Goal: Complete application form

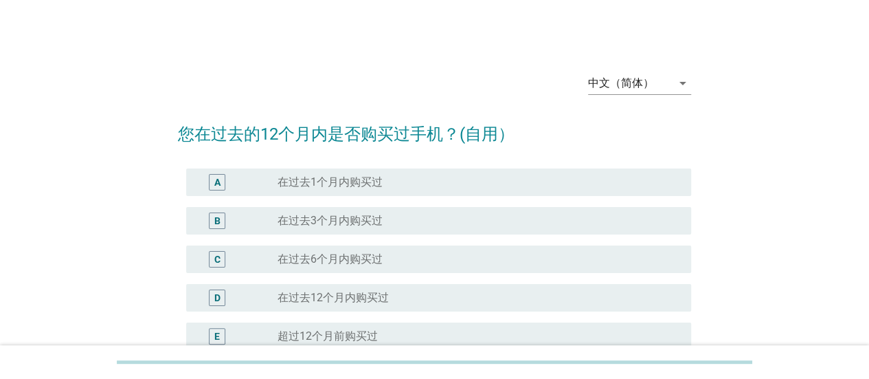
scroll to position [186, 0]
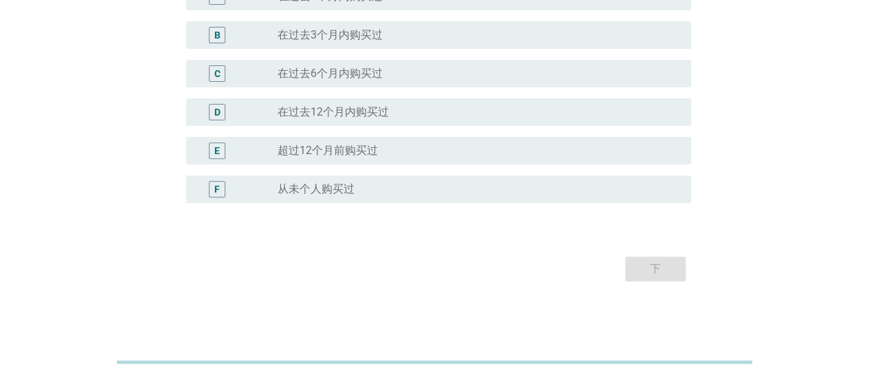
click at [446, 106] on div "radio_button_unchecked 在过去12个月内购买过" at bounding box center [474, 112] width 392 height 14
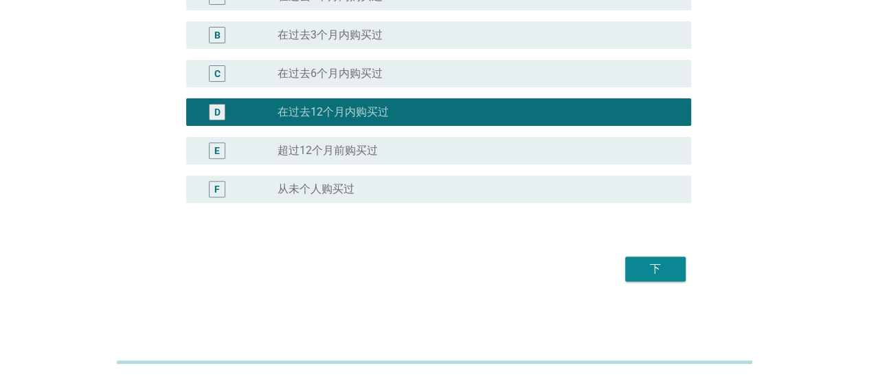
click at [649, 271] on div "下" at bounding box center [655, 268] width 38 height 16
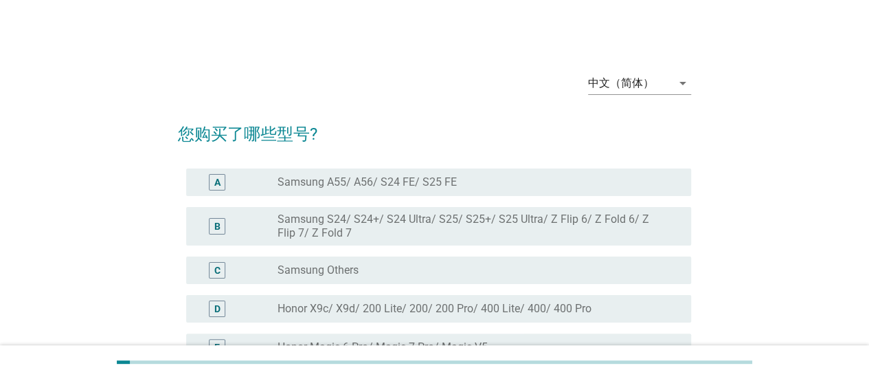
click at [465, 188] on div "radio_button_unchecked Samsung A55/ A56/ S24 FE/ S25 FE" at bounding box center [474, 182] width 392 height 14
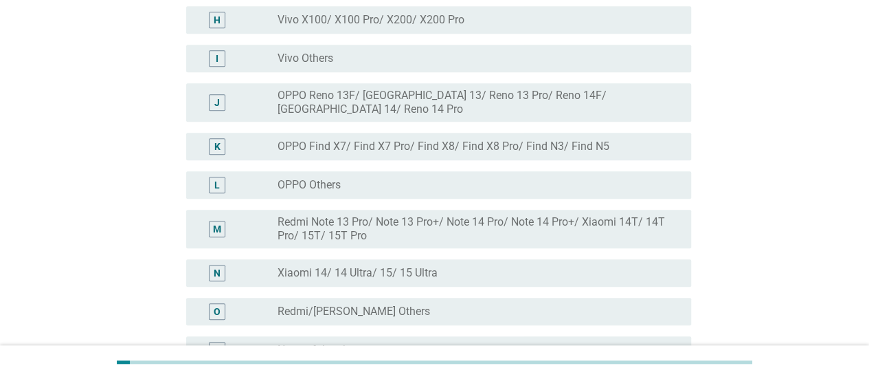
scroll to position [550, 0]
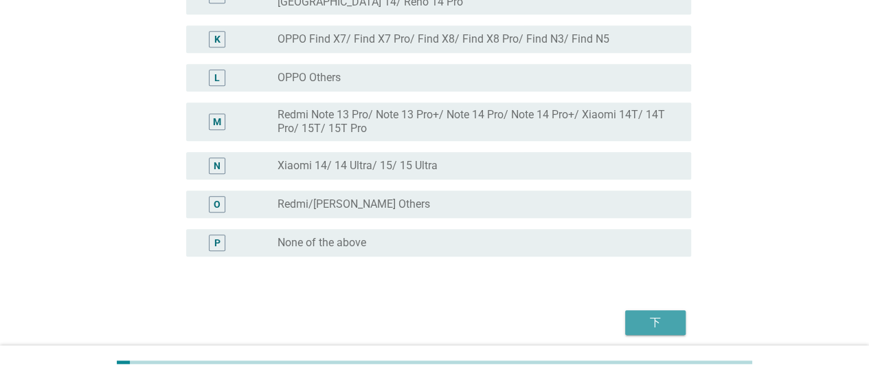
click at [664, 314] on div "下" at bounding box center [655, 322] width 38 height 16
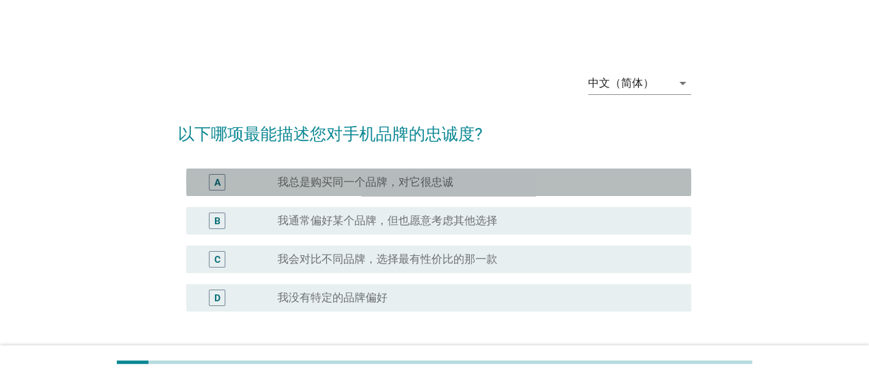
click at [496, 183] on div "radio_button_unchecked 我总是购买同一个品牌，对它很忠诚" at bounding box center [474, 182] width 392 height 14
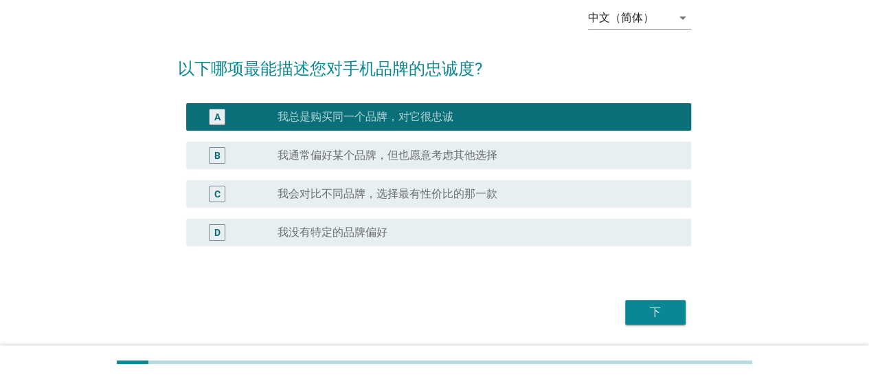
scroll to position [109, 0]
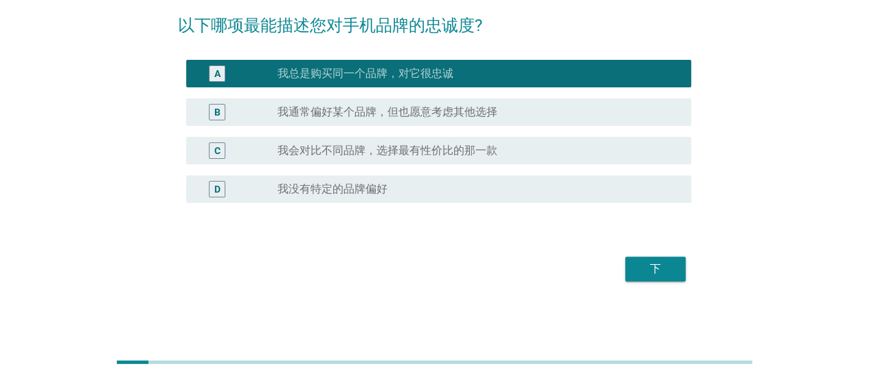
click at [685, 273] on button "下" at bounding box center [655, 268] width 60 height 25
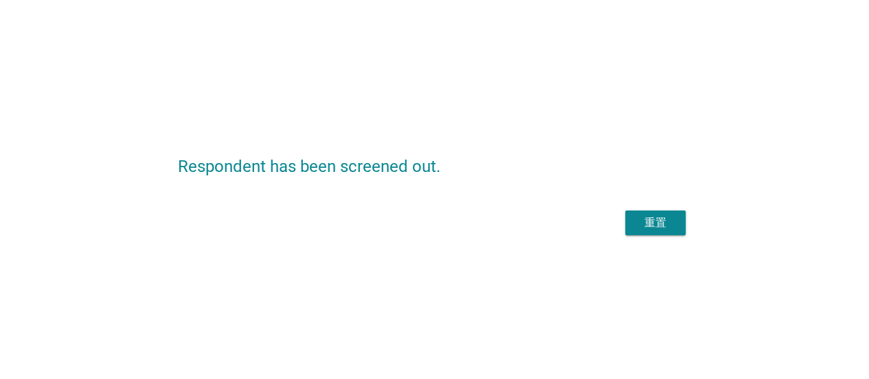
click at [649, 223] on div "重置" at bounding box center [655, 222] width 38 height 16
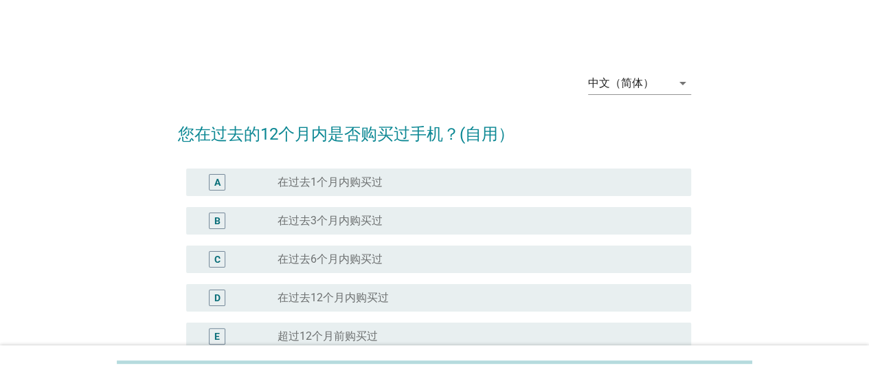
click at [508, 183] on div "radio_button_unchecked 在过去1个月内购买过" at bounding box center [474, 182] width 392 height 14
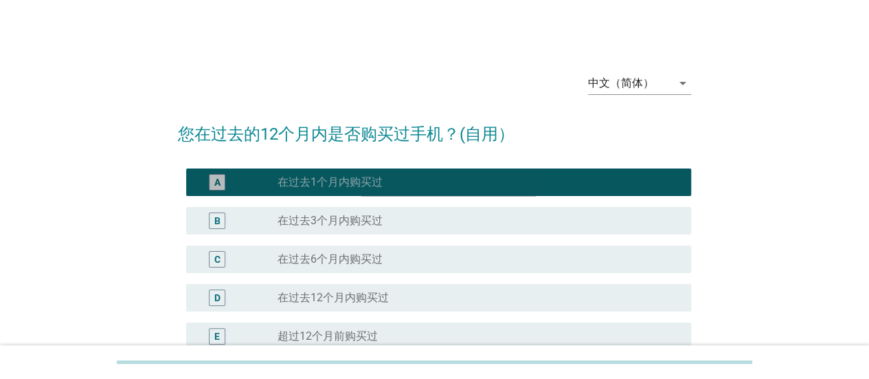
scroll to position [186, 0]
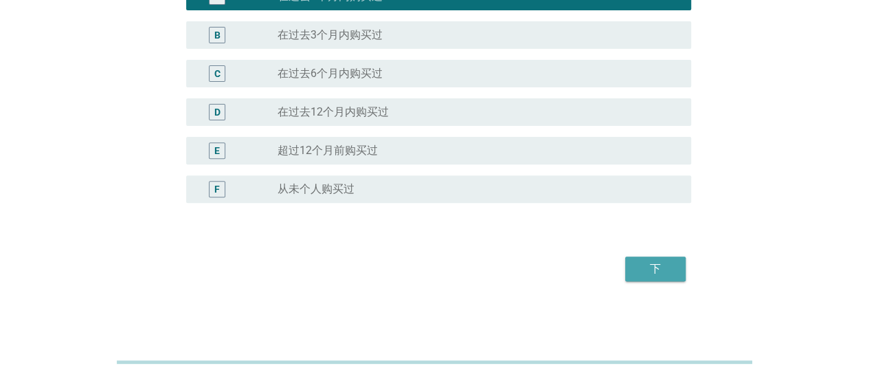
click at [671, 271] on div "下" at bounding box center [655, 268] width 38 height 16
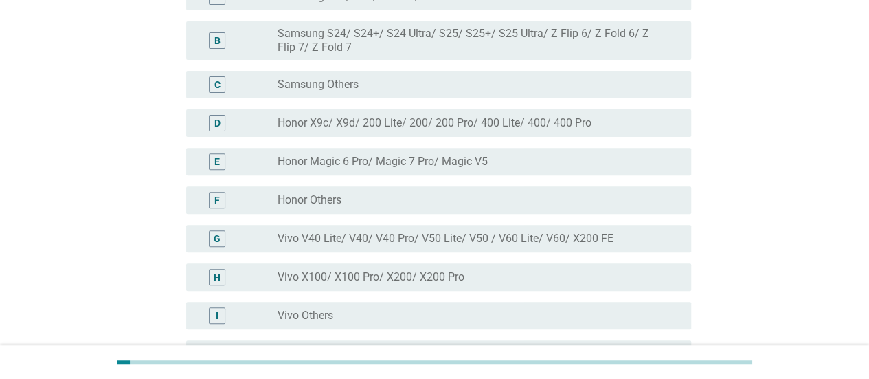
scroll to position [0, 0]
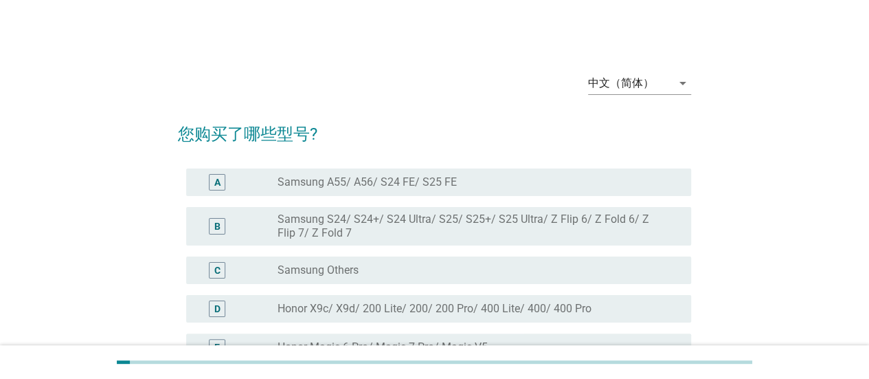
click at [548, 196] on div "A radio_button_unchecked Samsung A55/ A56/ S24 FE/ S25 FE" at bounding box center [434, 182] width 513 height 38
click at [548, 189] on div "radio_button_unchecked Samsung A55/ A56/ S24 FE/ S25 FE" at bounding box center [479, 182] width 403 height 16
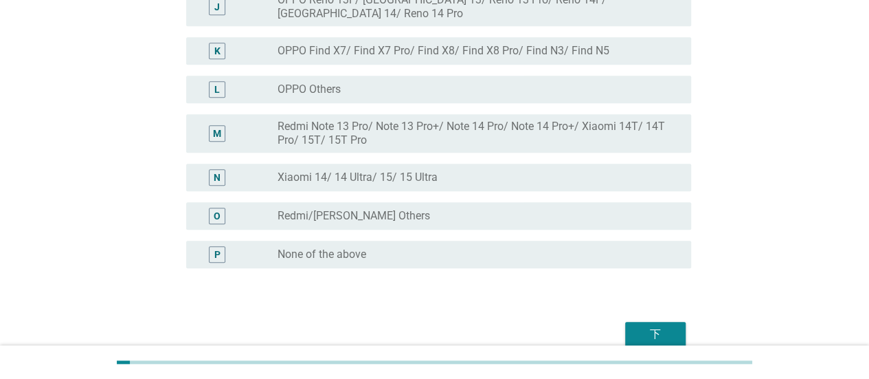
scroll to position [592, 0]
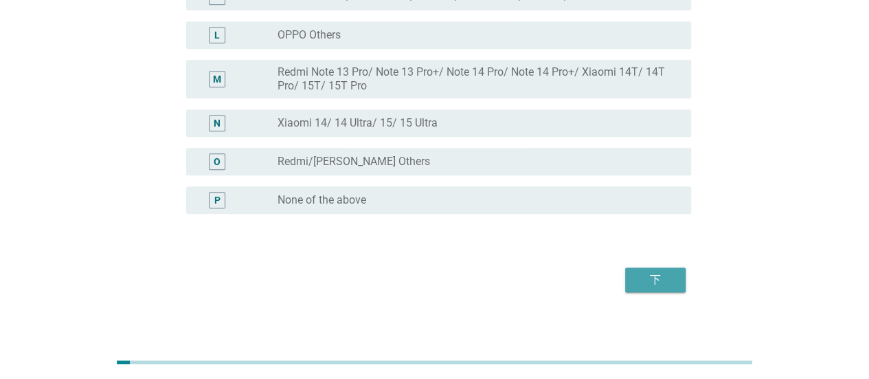
click at [672, 271] on div "下" at bounding box center [655, 279] width 38 height 16
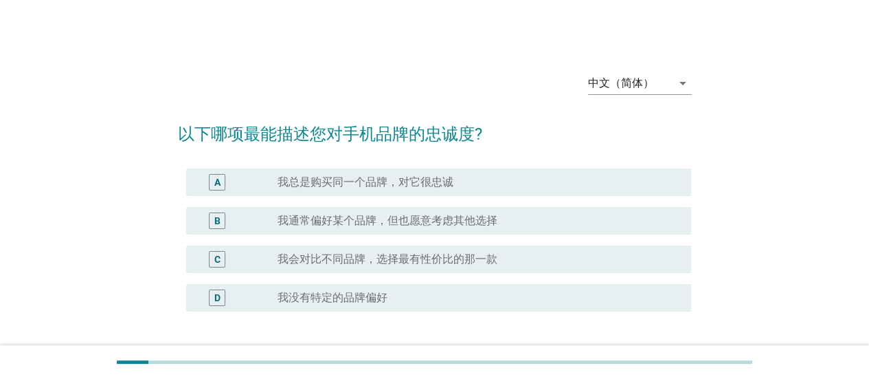
scroll to position [69, 0]
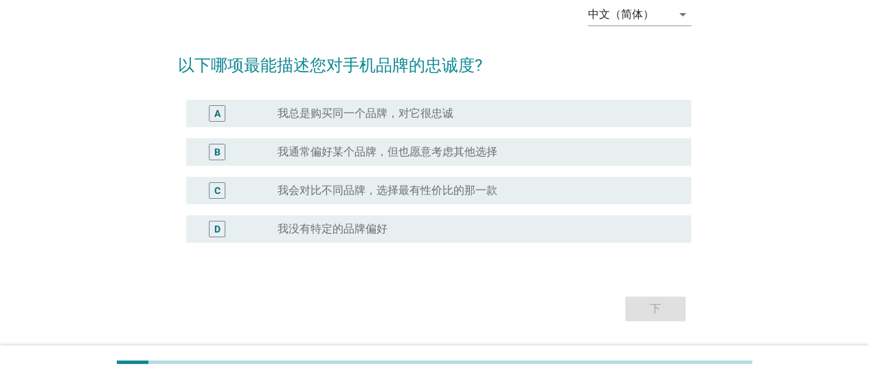
click at [436, 229] on div "radio_button_unchecked 我没有特定的品牌偏好" at bounding box center [474, 229] width 392 height 14
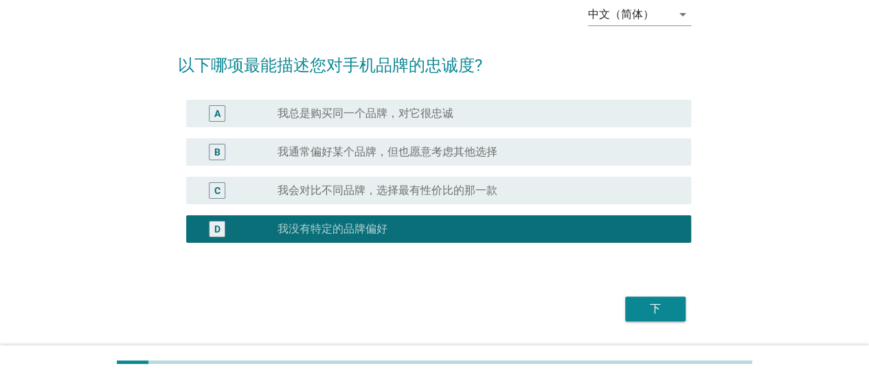
click at [659, 304] on div "下" at bounding box center [655, 308] width 38 height 16
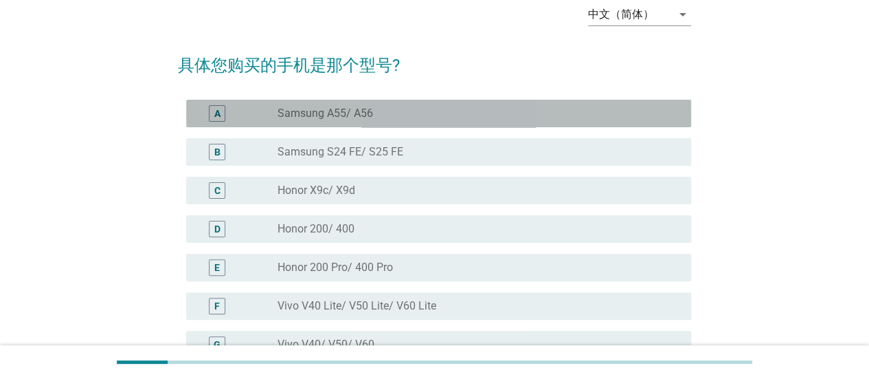
click at [492, 113] on div "radio_button_unchecked Samsung A55/ A56" at bounding box center [474, 114] width 392 height 14
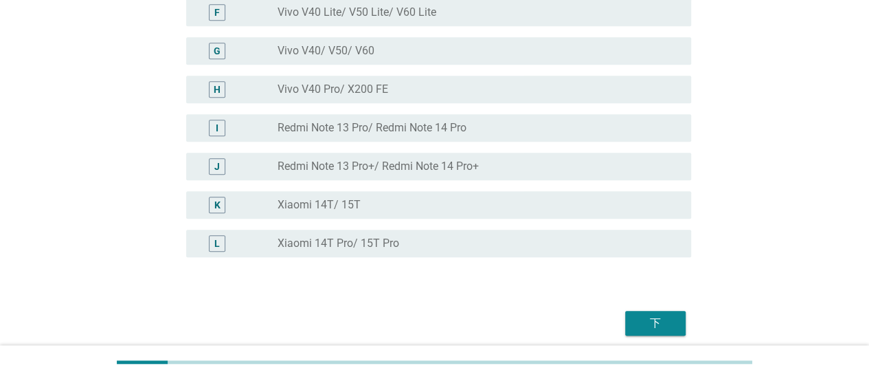
scroll to position [412, 0]
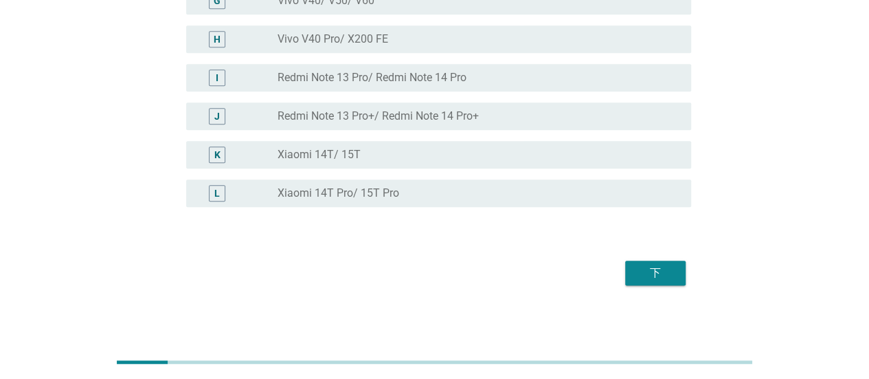
click at [654, 273] on div "下" at bounding box center [655, 273] width 38 height 16
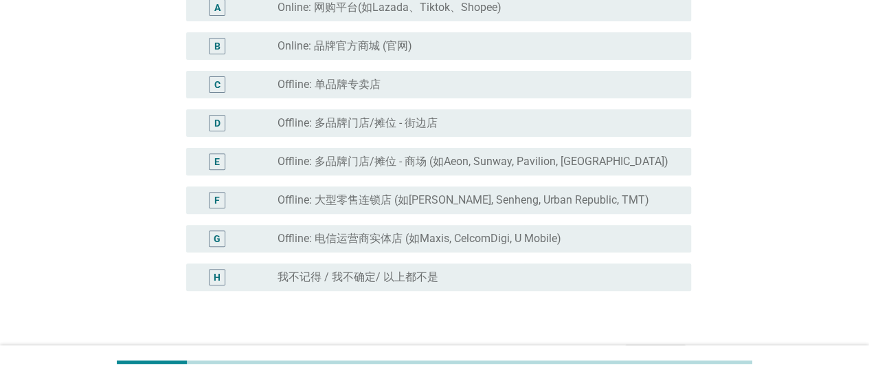
scroll to position [262, 0]
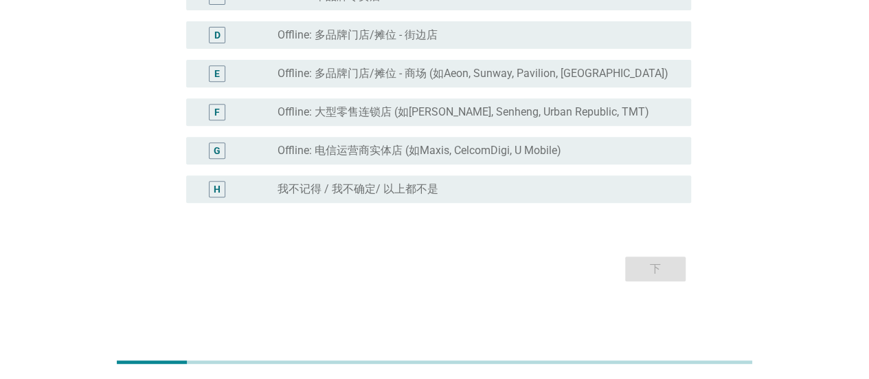
click at [469, 146] on label "Offline: 电信运营商实体店 (如Maxis, CelcomDigi, U Mobile)" at bounding box center [420, 151] width 284 height 14
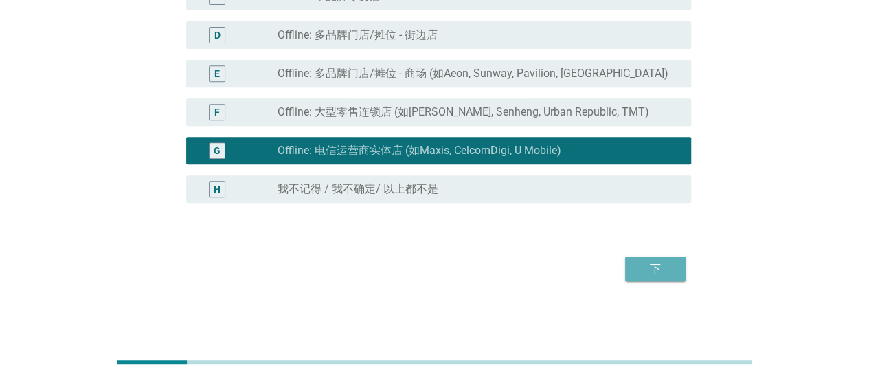
click at [640, 266] on div "下" at bounding box center [655, 268] width 38 height 16
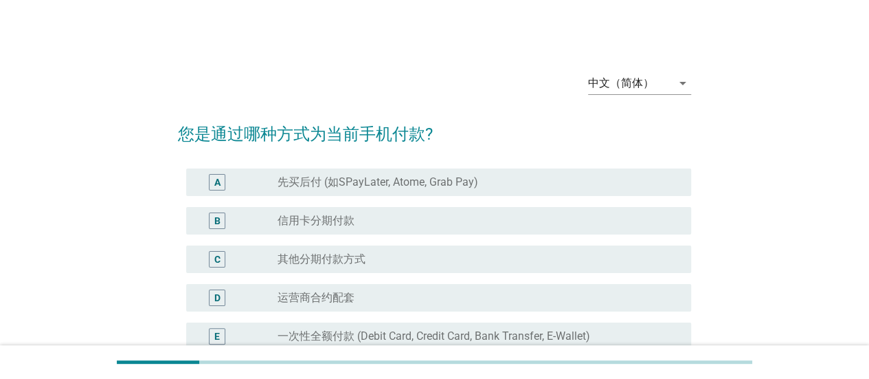
click at [458, 172] on div "A radio_button_unchecked 先买后付 (如SPayLater, Atome, Grab Pay)" at bounding box center [438, 181] width 505 height 27
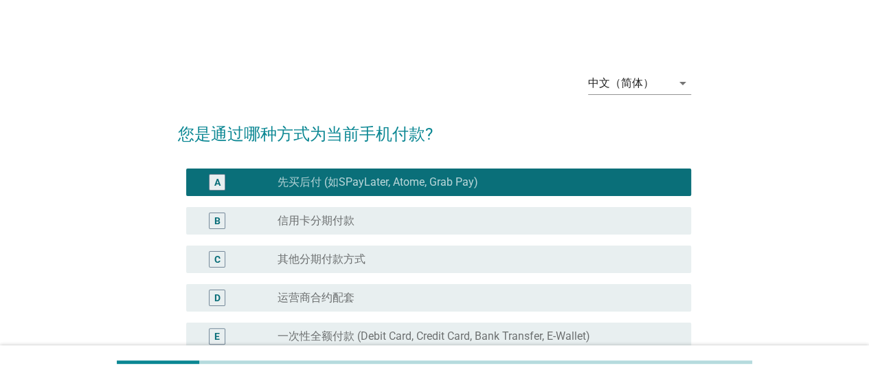
scroll to position [224, 0]
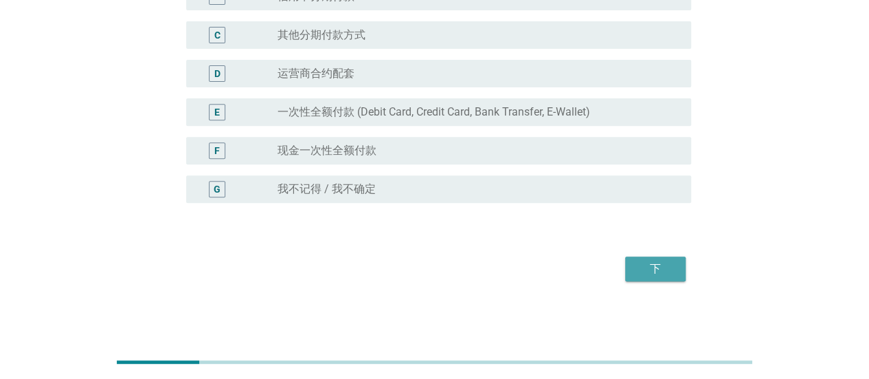
click at [672, 263] on div "下" at bounding box center [655, 268] width 38 height 16
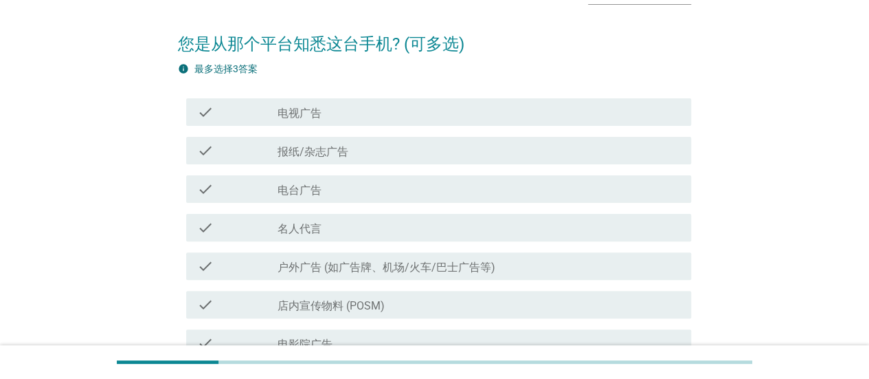
scroll to position [69, 0]
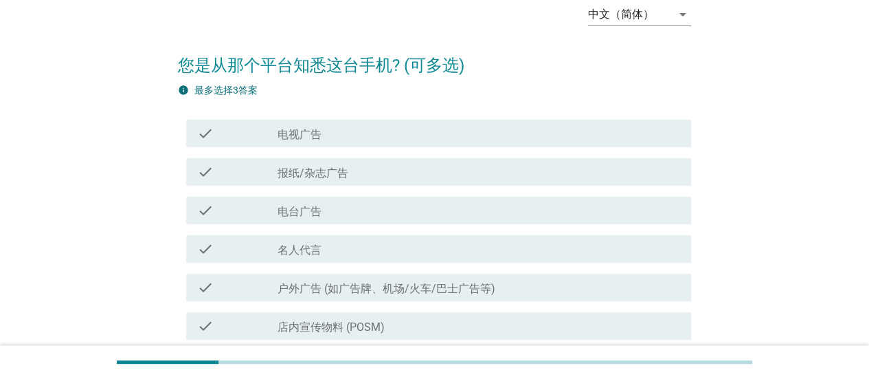
click at [495, 180] on div "check check_box_outline_blank 报纸/杂志广告" at bounding box center [438, 171] width 505 height 27
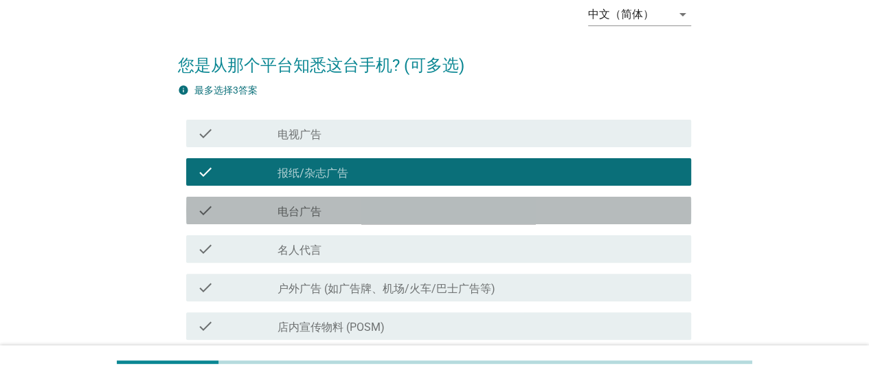
click at [496, 207] on div "check_box_outline_blank 电台广告" at bounding box center [479, 210] width 403 height 16
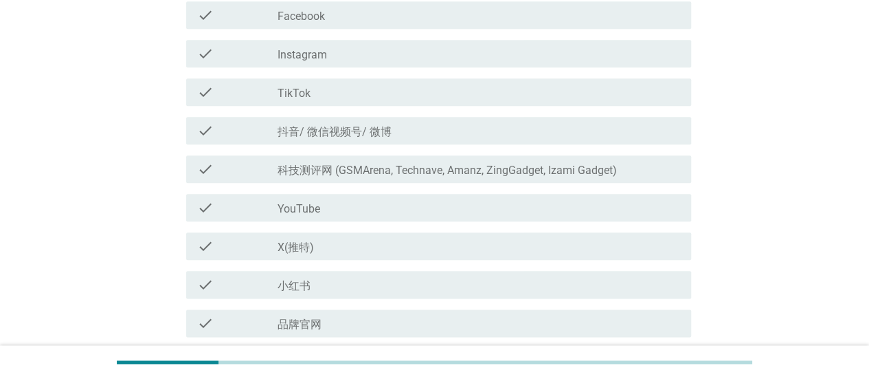
scroll to position [863, 0]
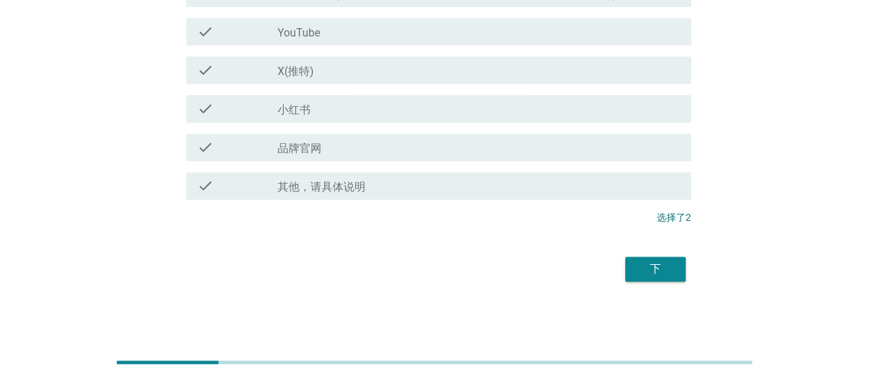
click at [666, 274] on div "下" at bounding box center [655, 268] width 38 height 16
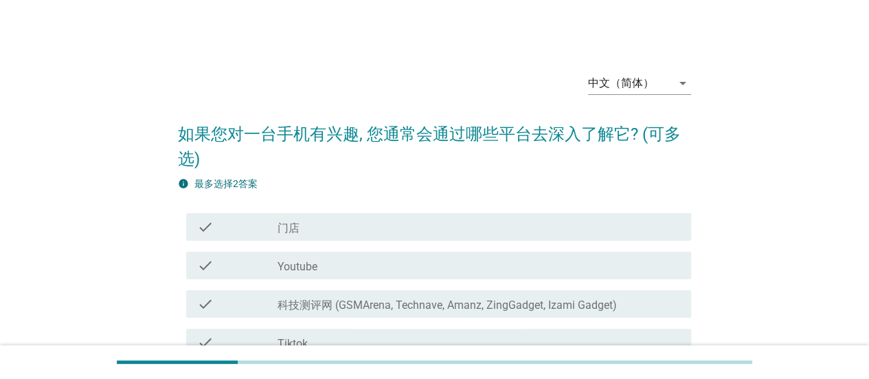
click at [501, 212] on div "check check_box_outline_blank 门店" at bounding box center [434, 227] width 513 height 38
click at [502, 219] on div "check_box_outline_blank 门店" at bounding box center [479, 227] width 403 height 16
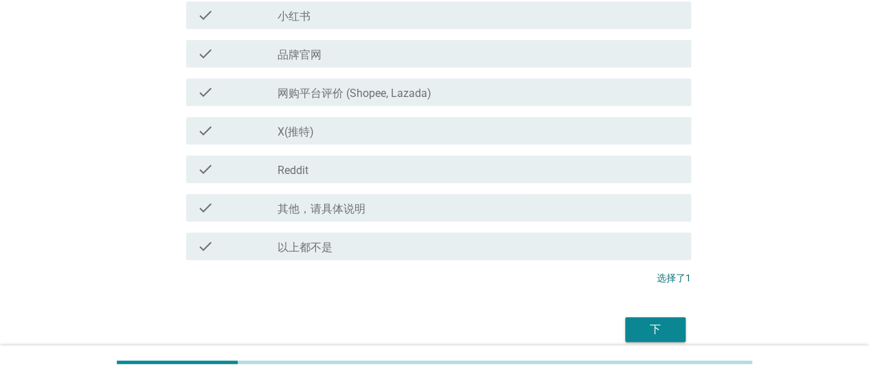
scroll to position [541, 0]
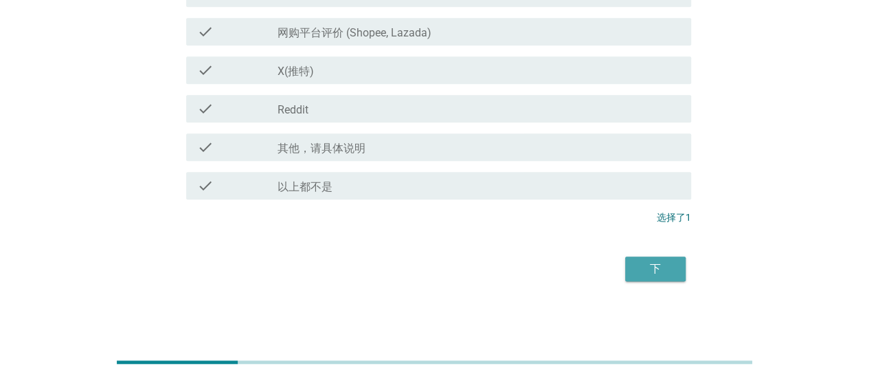
click at [660, 272] on div "下" at bounding box center [655, 268] width 38 height 16
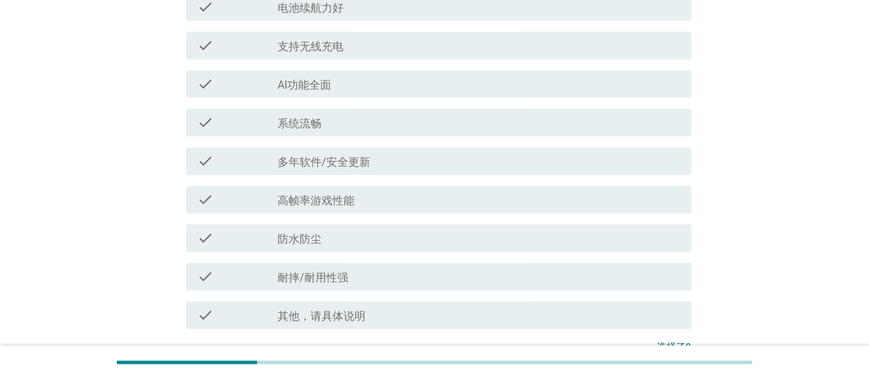
scroll to position [0, 0]
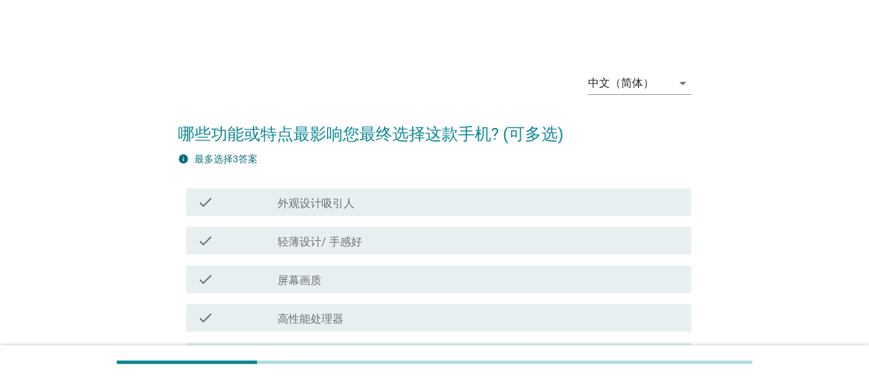
click at [528, 188] on div "check check_box_outline_blank 外观设计吸引人" at bounding box center [438, 201] width 505 height 27
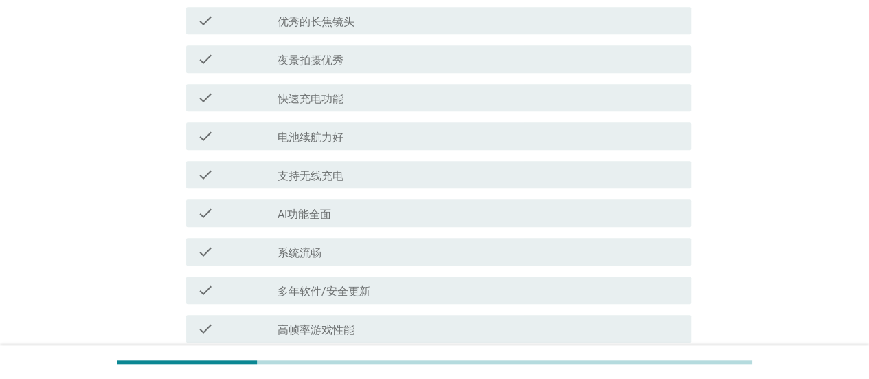
scroll to position [671, 0]
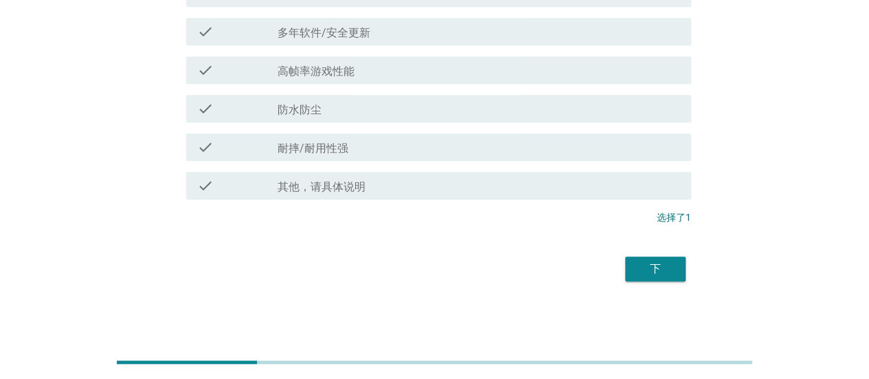
click at [654, 271] on div "下" at bounding box center [655, 268] width 38 height 16
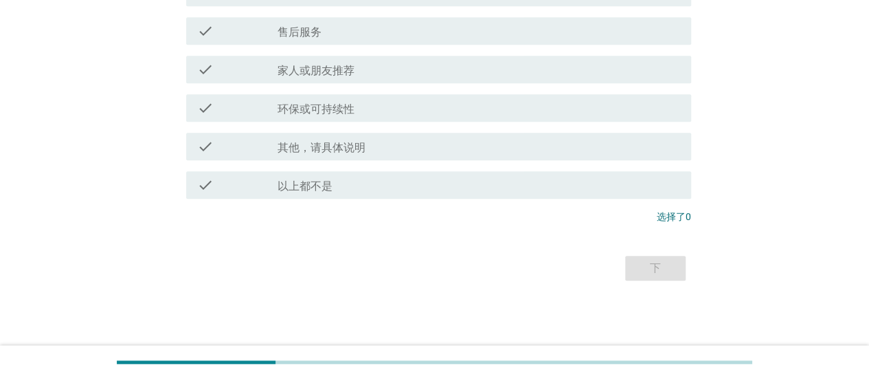
scroll to position [0, 0]
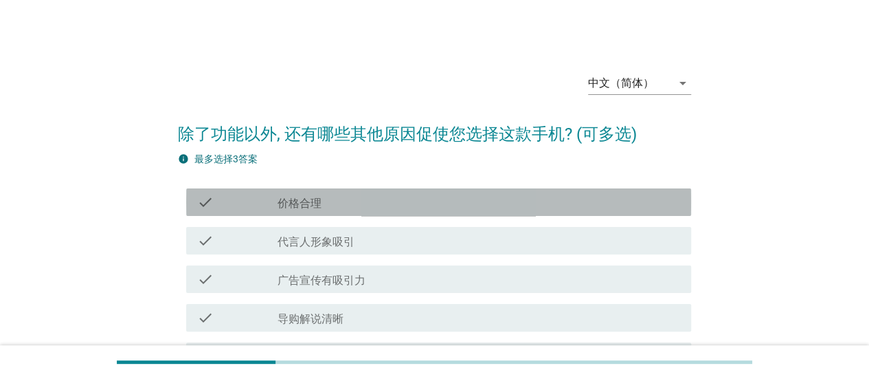
click at [500, 204] on div "check_box_outline_blank 价格合理" at bounding box center [479, 202] width 403 height 16
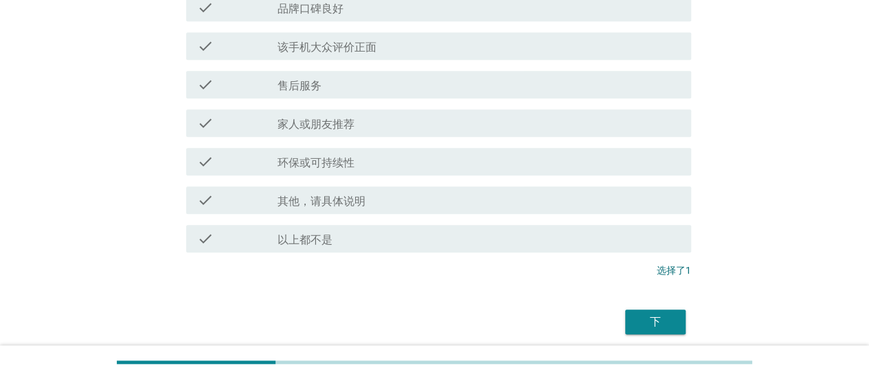
scroll to position [594, 0]
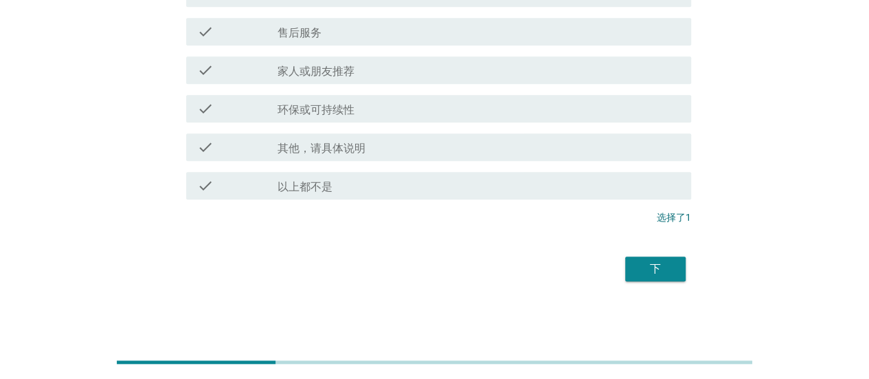
click at [649, 273] on div "下" at bounding box center [655, 268] width 38 height 16
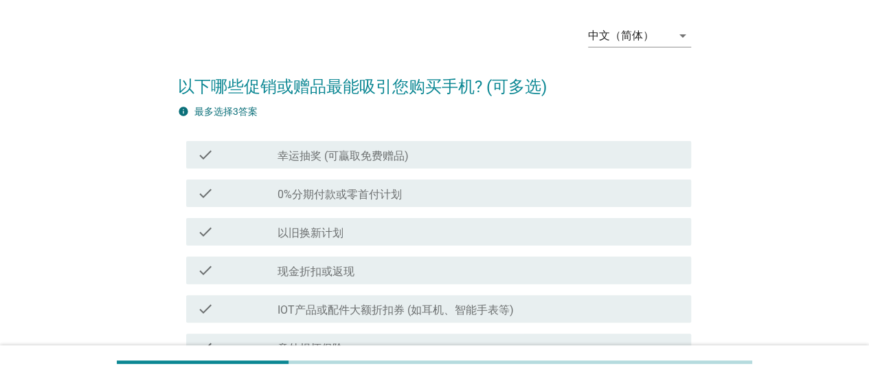
scroll to position [69, 0]
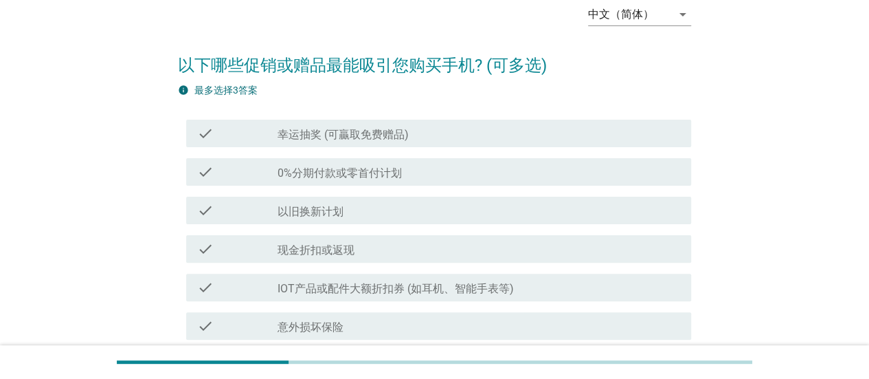
click at [466, 149] on div "check check_box_outline_blank 幸运抽奖 (可贏取免费赠品)" at bounding box center [434, 133] width 513 height 38
click at [467, 148] on div "check check_box_outline_blank 幸运抽奖 (可贏取免费赠品)" at bounding box center [434, 133] width 513 height 38
click at [464, 137] on div "check_box_outline_blank 幸运抽奖 (可贏取免费赠品)" at bounding box center [479, 133] width 403 height 16
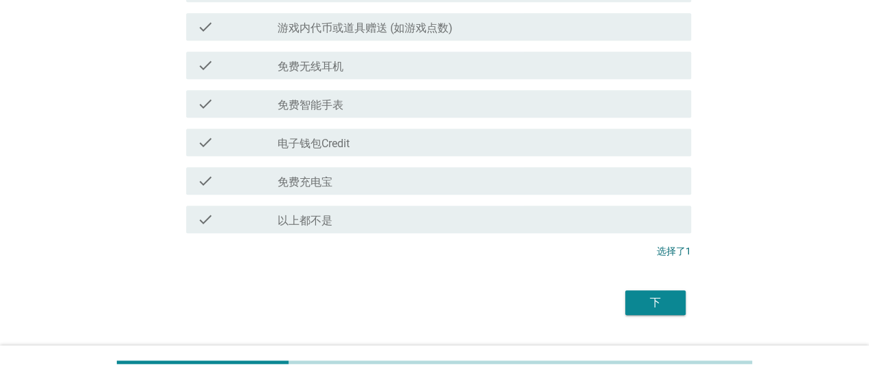
scroll to position [0, 0]
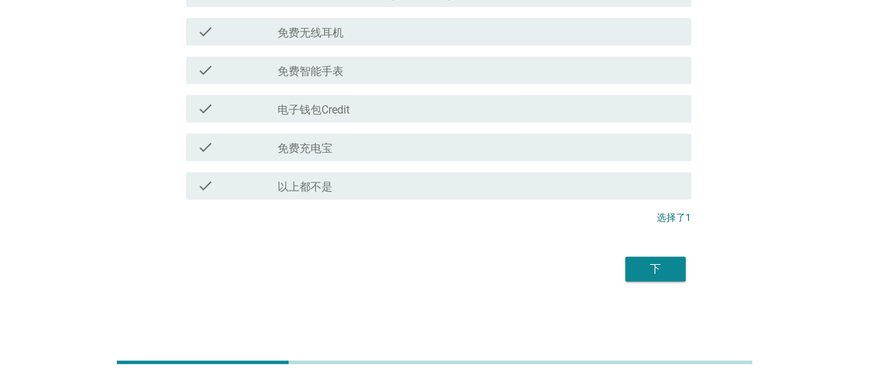
click at [647, 262] on div "下" at bounding box center [655, 268] width 38 height 16
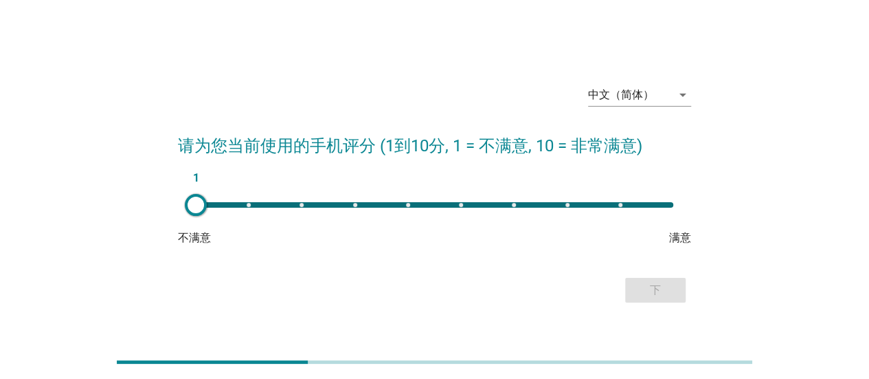
click at [456, 203] on div "1" at bounding box center [435, 204] width 478 height 5
type input "6"
click at [627, 280] on button "下" at bounding box center [655, 290] width 60 height 25
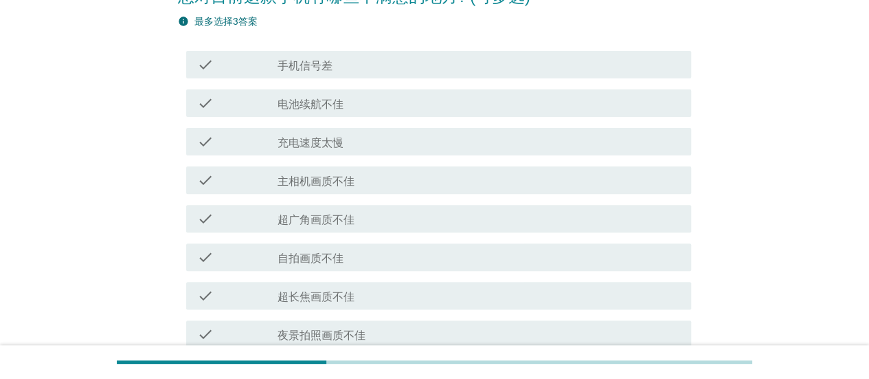
click at [462, 170] on div "check check_box_outline_blank 主相机画质不佳" at bounding box center [438, 179] width 505 height 27
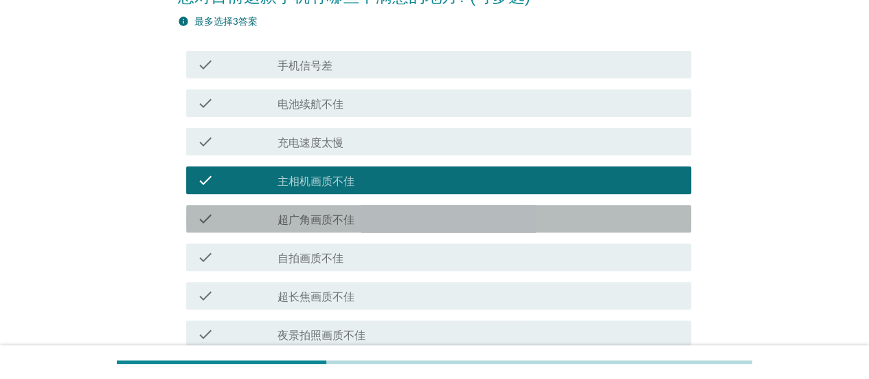
click at [495, 227] on div "check check_box_outline_blank 超广角画质不佳" at bounding box center [438, 218] width 505 height 27
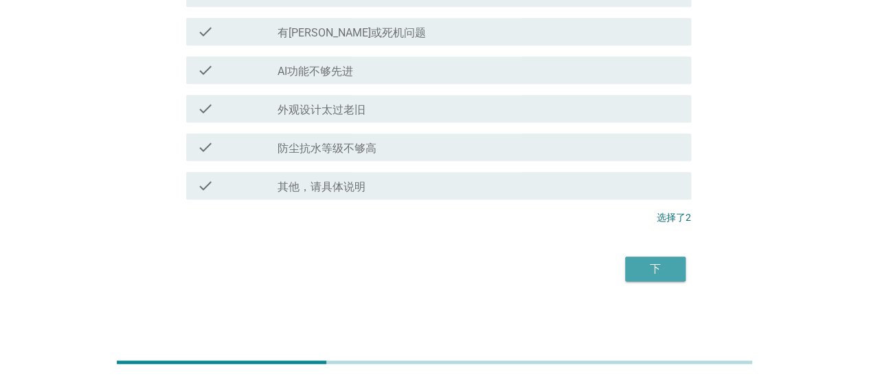
click at [670, 265] on div "下" at bounding box center [655, 268] width 38 height 16
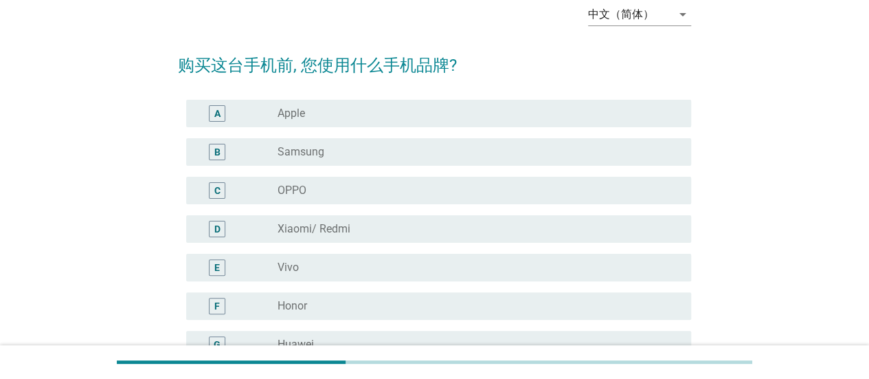
click at [424, 146] on div "radio_button_unchecked Samsung" at bounding box center [474, 152] width 392 height 14
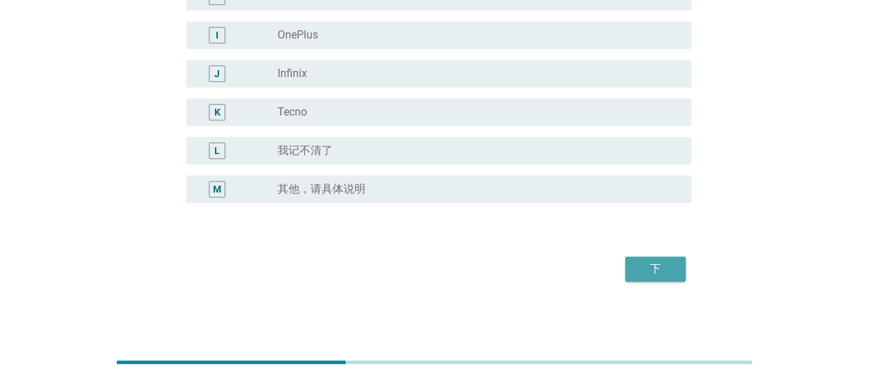
click at [649, 273] on div "下" at bounding box center [655, 268] width 38 height 16
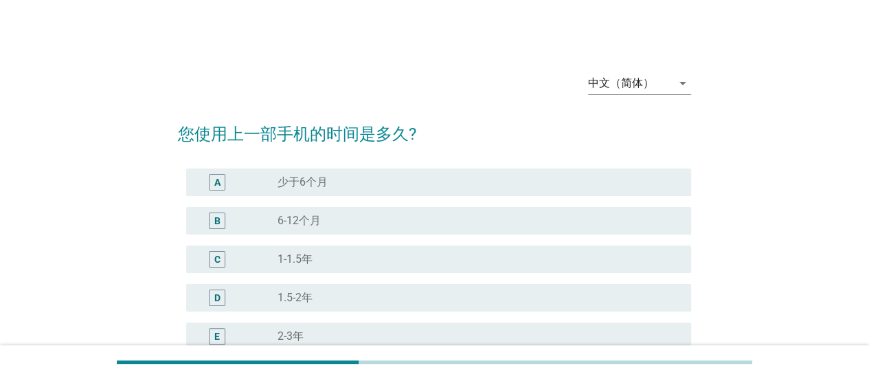
click at [466, 171] on div "A radio_button_unchecked 少于6个月" at bounding box center [438, 181] width 505 height 27
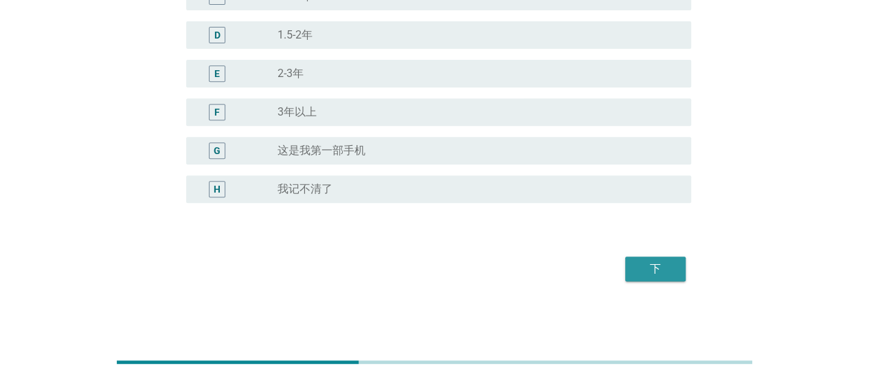
click at [653, 267] on div "下" at bounding box center [655, 268] width 38 height 16
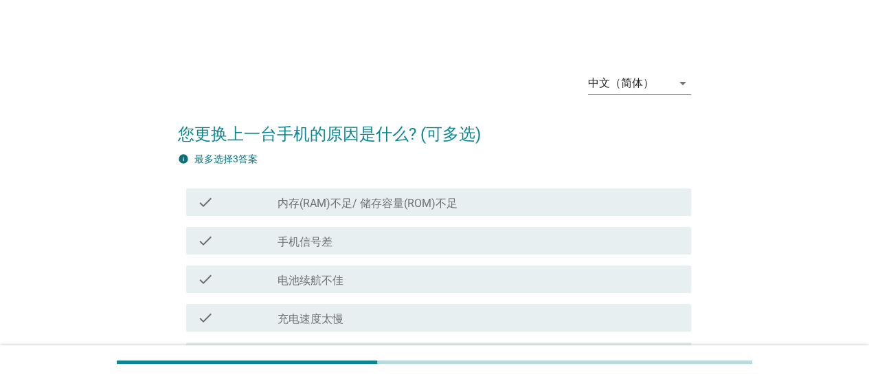
click at [436, 219] on div "check check_box_outline_blank 内存(RAM)不足/ 储存容量(ROM)不足" at bounding box center [434, 202] width 513 height 38
click at [443, 240] on div "check_box_outline_blank 手机信号差" at bounding box center [479, 240] width 403 height 16
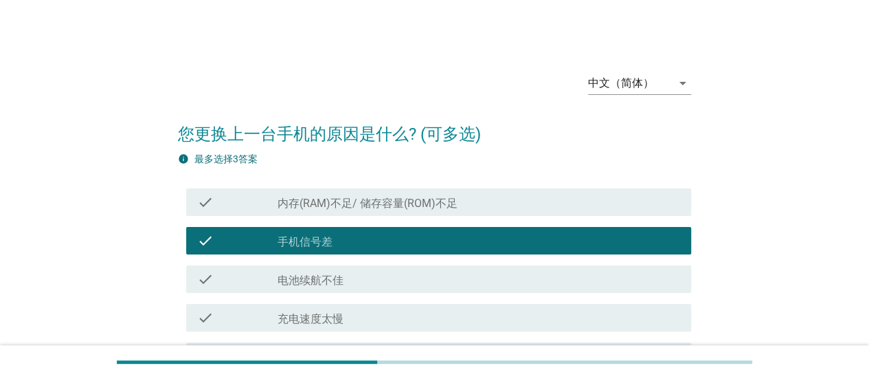
click at [456, 280] on div "check_box_outline_blank 电池续航不佳" at bounding box center [479, 279] width 403 height 16
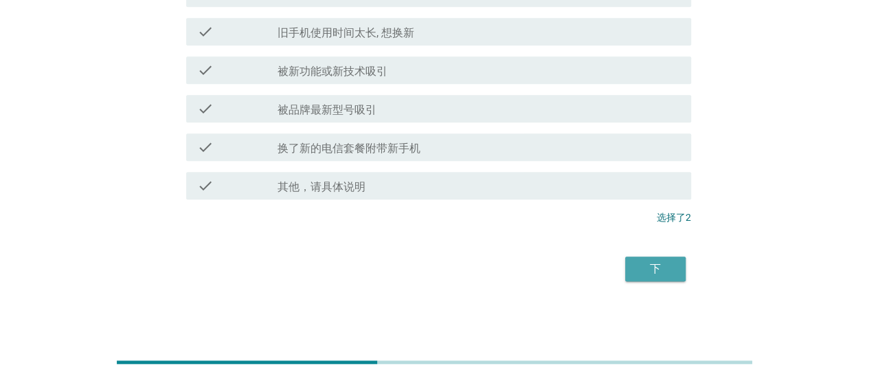
click at [649, 270] on div "下" at bounding box center [655, 268] width 38 height 16
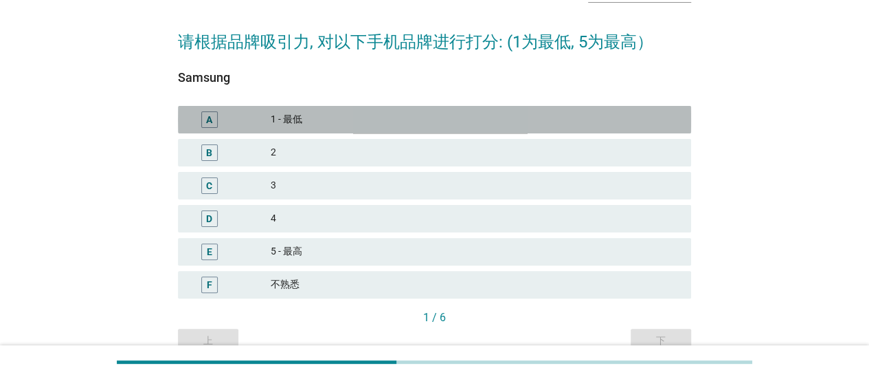
click at [454, 119] on div "1 - 最低" at bounding box center [476, 119] width 410 height 16
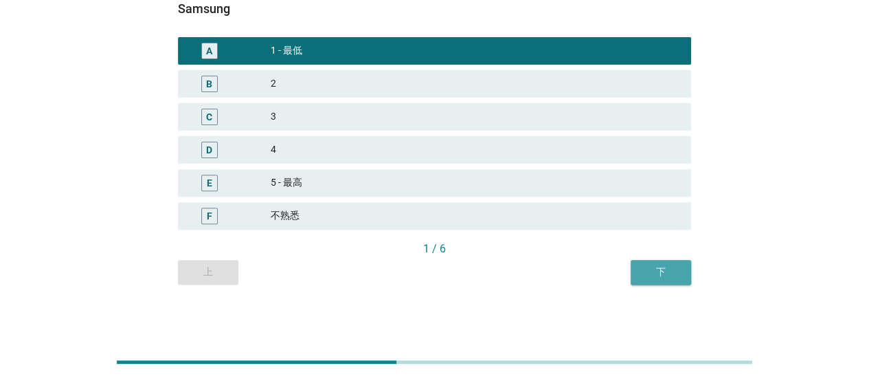
click at [656, 269] on div "下" at bounding box center [661, 272] width 38 height 14
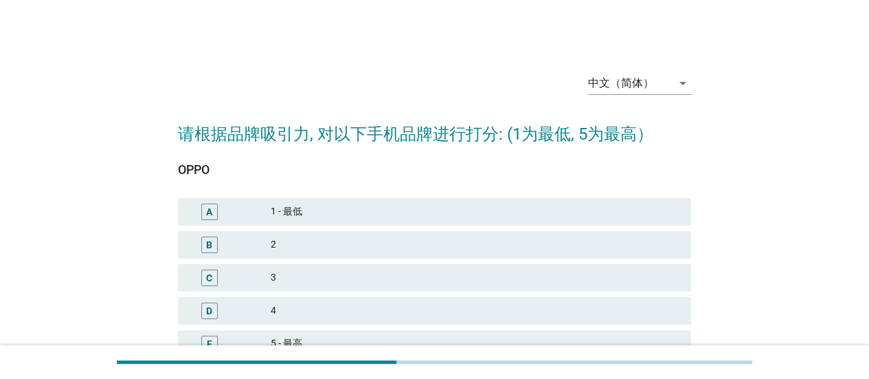
click at [491, 203] on div "1 - 最低" at bounding box center [476, 211] width 410 height 16
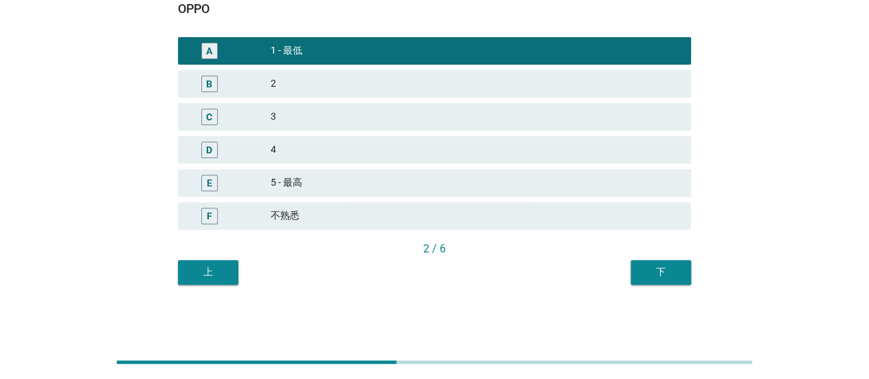
click at [658, 280] on button "下" at bounding box center [661, 272] width 60 height 25
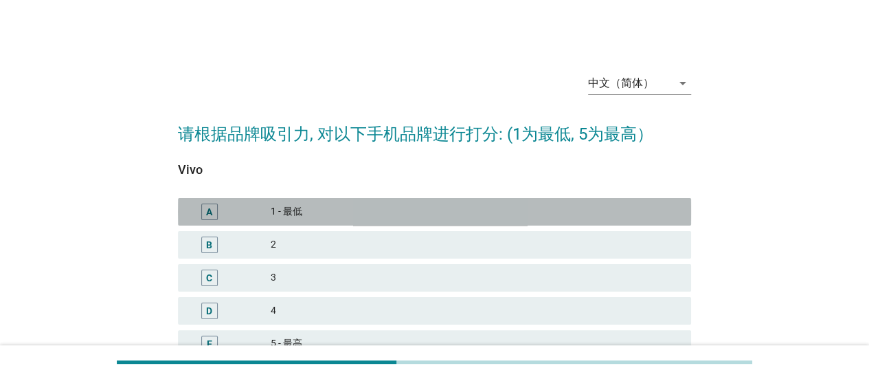
click at [506, 201] on div "A 1 - 最低" at bounding box center [434, 211] width 513 height 27
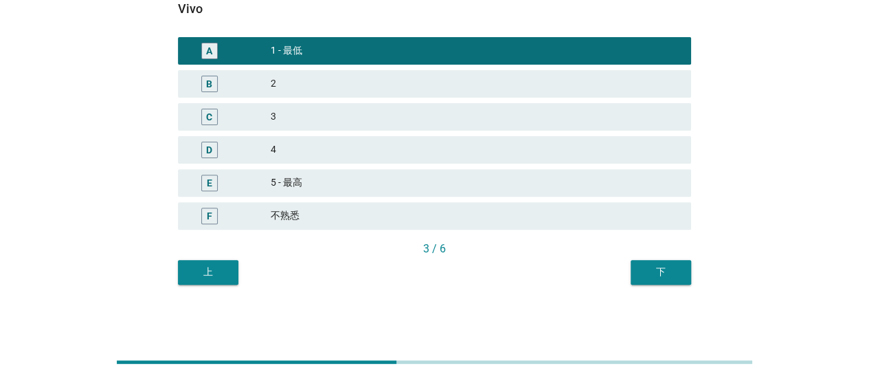
click at [657, 266] on div "下" at bounding box center [661, 272] width 38 height 14
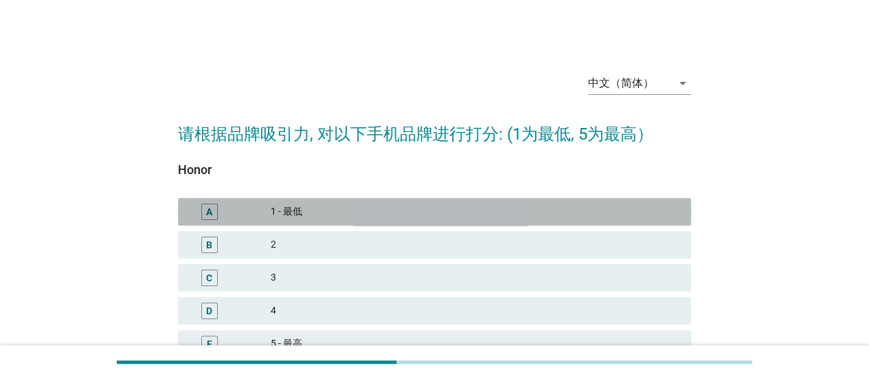
click at [445, 205] on div "1 - 最低" at bounding box center [476, 211] width 410 height 16
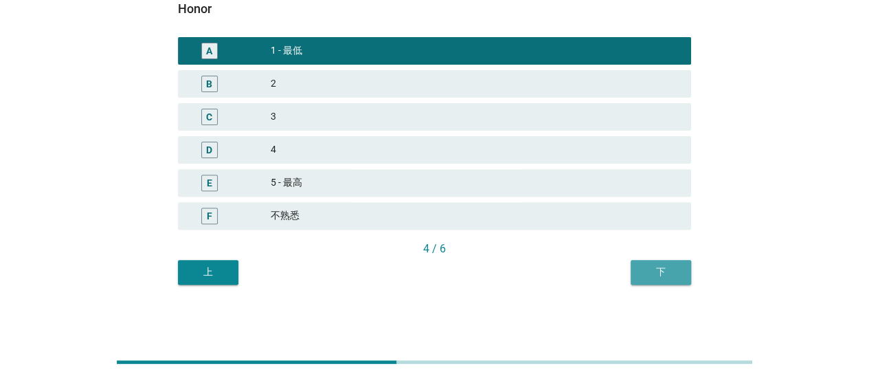
click at [671, 260] on button "下" at bounding box center [661, 272] width 60 height 25
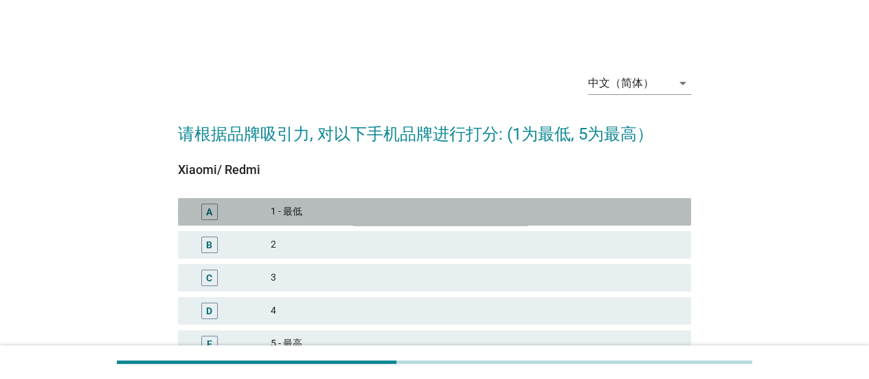
click at [475, 208] on div "1 - 最低" at bounding box center [476, 211] width 410 height 16
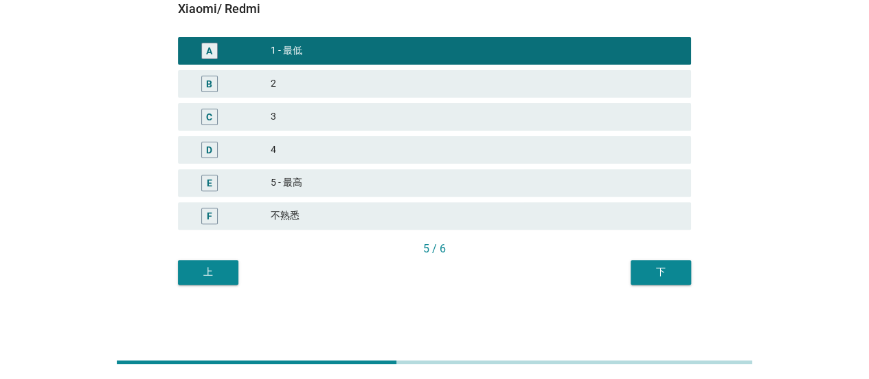
click at [640, 263] on button "下" at bounding box center [661, 272] width 60 height 25
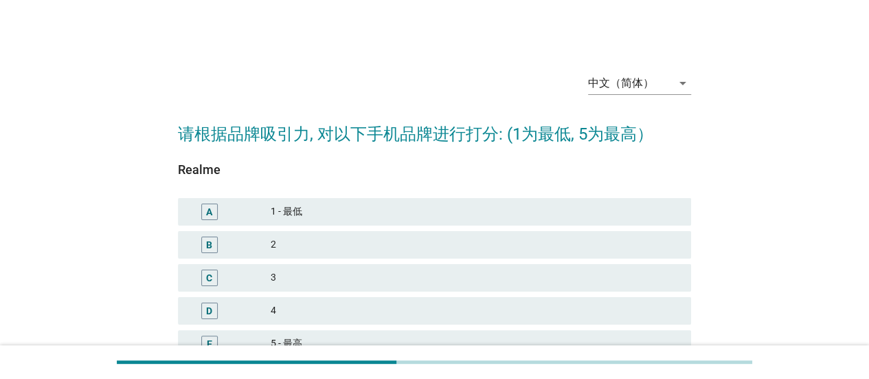
click at [478, 208] on div "1 - 最低" at bounding box center [476, 211] width 410 height 16
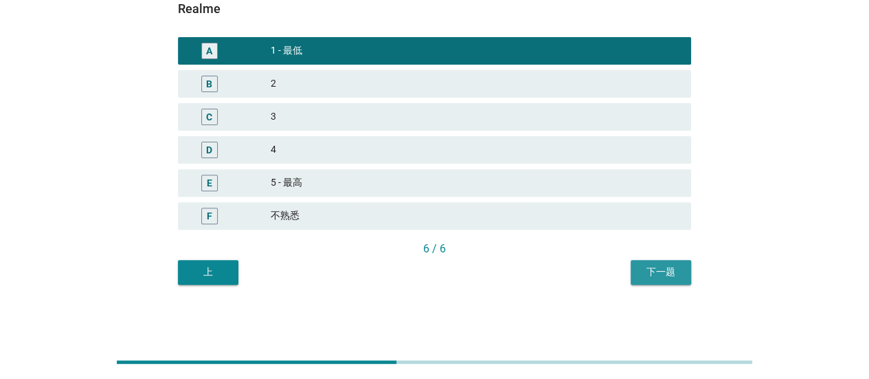
click at [636, 261] on button "下一题" at bounding box center [661, 272] width 60 height 25
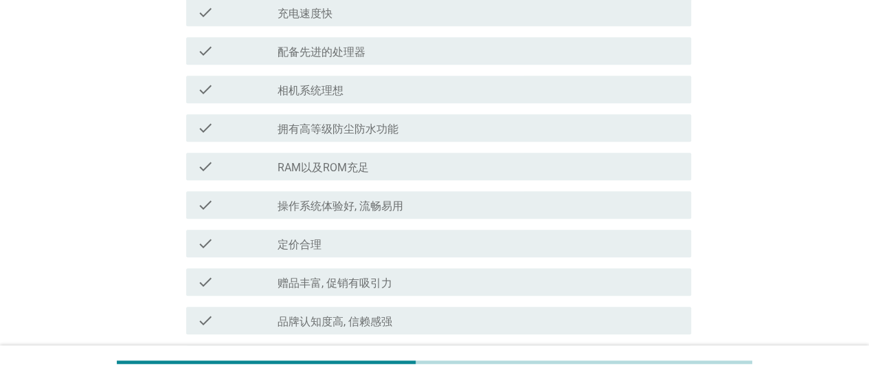
click at [477, 168] on div "check_box_outline_blank RAM以及ROM充足" at bounding box center [479, 166] width 403 height 16
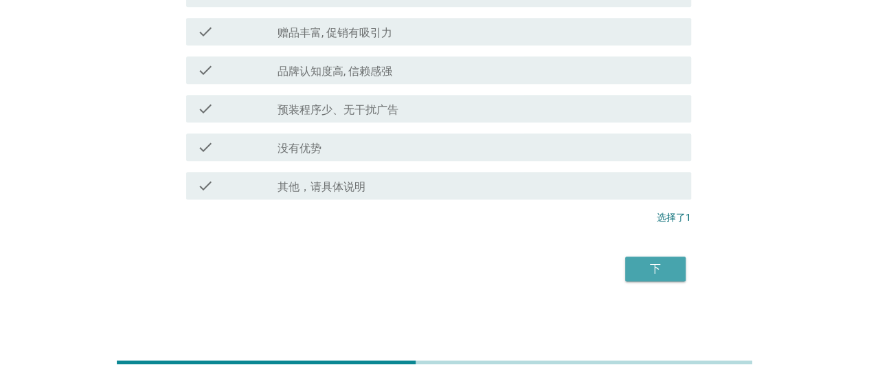
click at [656, 271] on div "下" at bounding box center [655, 268] width 38 height 16
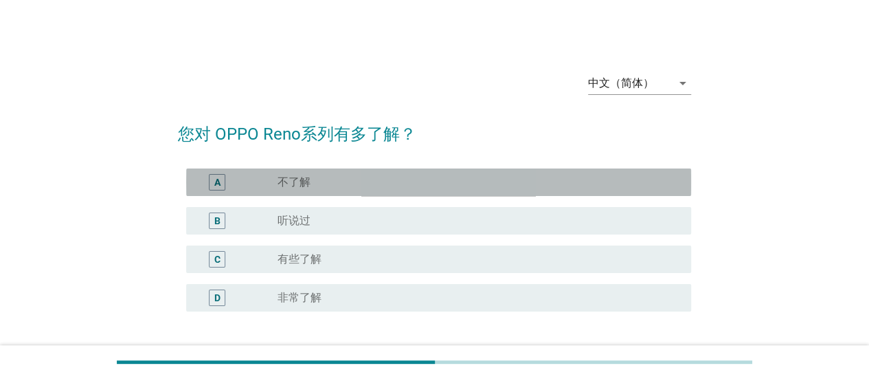
click at [476, 183] on div "radio_button_unchecked 不了解" at bounding box center [474, 182] width 392 height 14
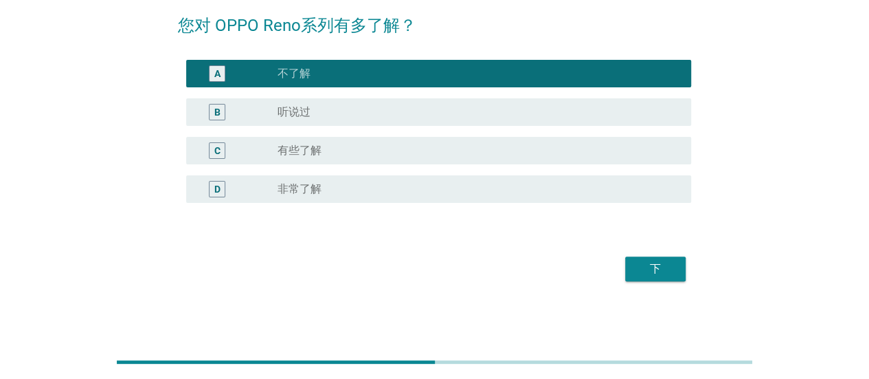
click at [485, 146] on div "radio_button_unchecked 有些了解" at bounding box center [474, 151] width 392 height 14
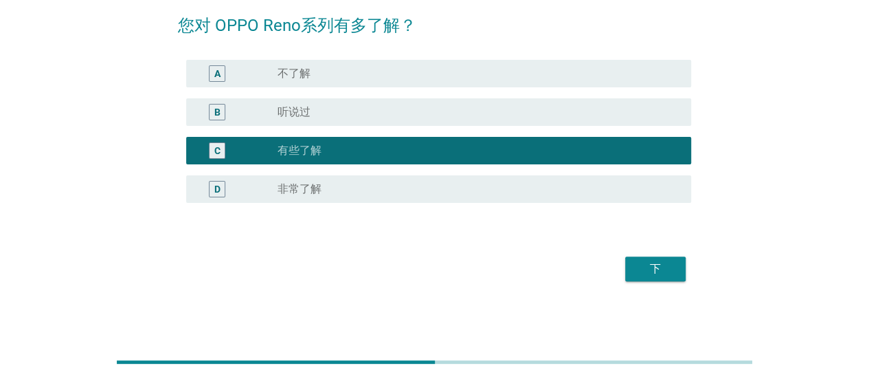
click at [631, 269] on button "下" at bounding box center [655, 268] width 60 height 25
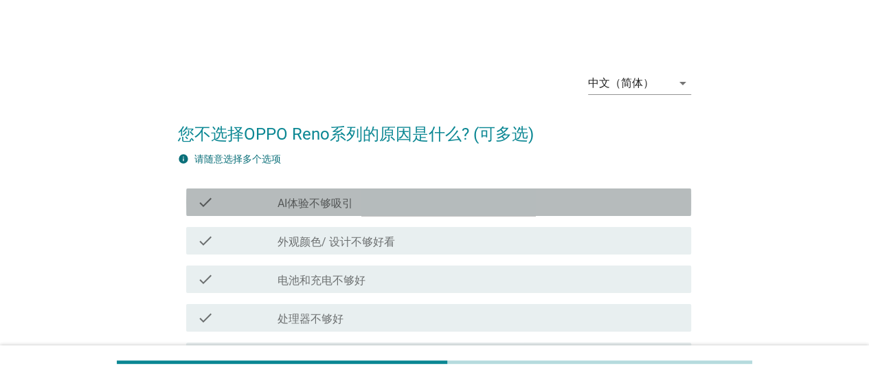
click at [503, 212] on div "check check_box_outline_blank AI体验不够吸引" at bounding box center [438, 201] width 505 height 27
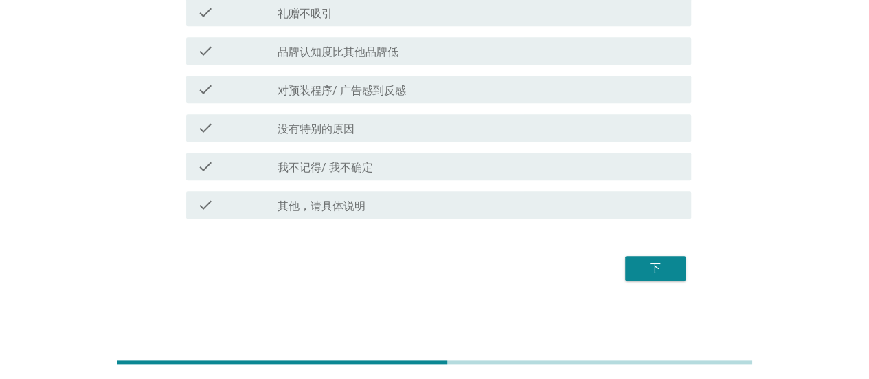
click at [646, 261] on div "下" at bounding box center [655, 268] width 38 height 16
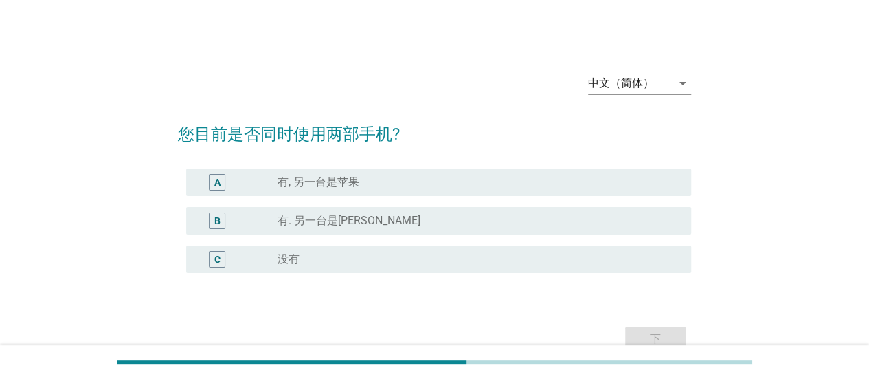
click at [484, 200] on div "A radio_button_unchecked 有, 另一台是苹果" at bounding box center [434, 182] width 513 height 38
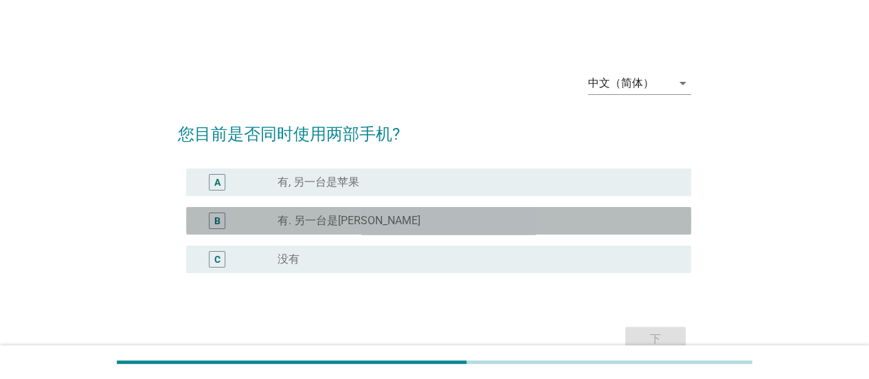
click at [489, 212] on div "radio_button_unchecked 有. 另一台是[PERSON_NAME]" at bounding box center [479, 220] width 403 height 16
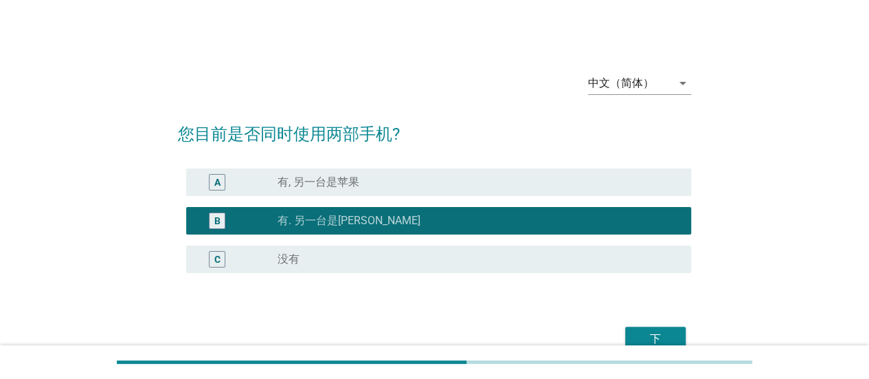
click at [673, 338] on div "下" at bounding box center [655, 339] width 38 height 16
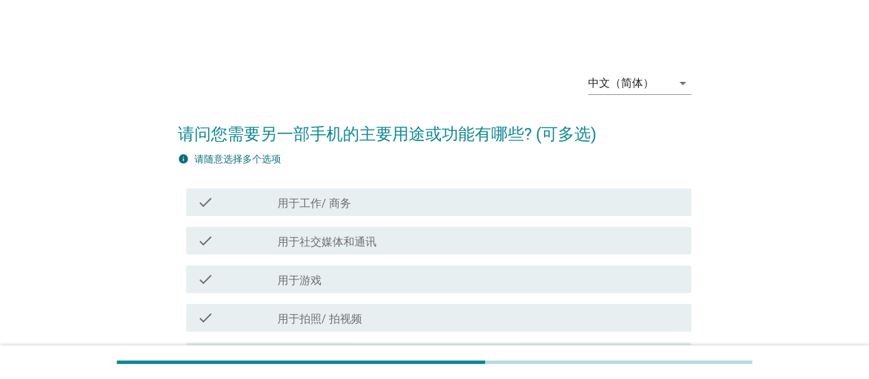
click at [517, 257] on div "check check_box_outline_blank 用于社交媒体和通讯" at bounding box center [434, 240] width 513 height 38
click at [507, 243] on div "check_box_outline_blank 用于社交媒体和通讯" at bounding box center [479, 240] width 403 height 16
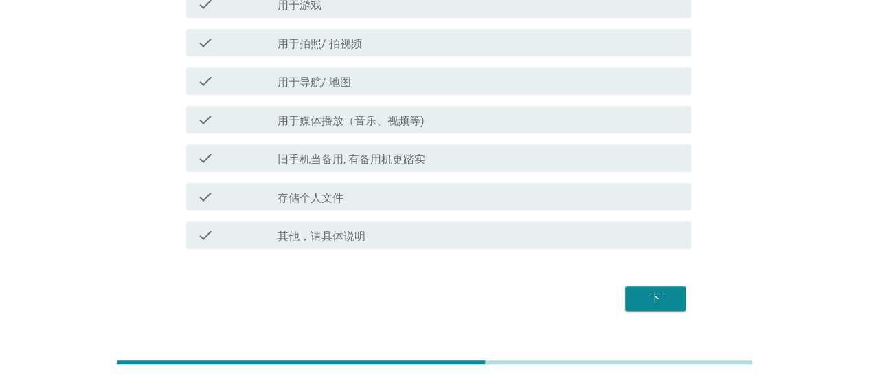
click at [636, 300] on button "下" at bounding box center [655, 298] width 60 height 25
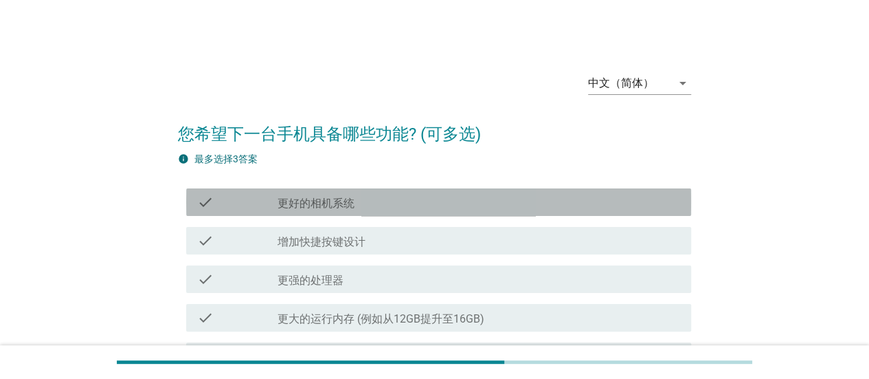
click at [475, 206] on div "check_box_outline_blank 更好的相机系统" at bounding box center [479, 202] width 403 height 16
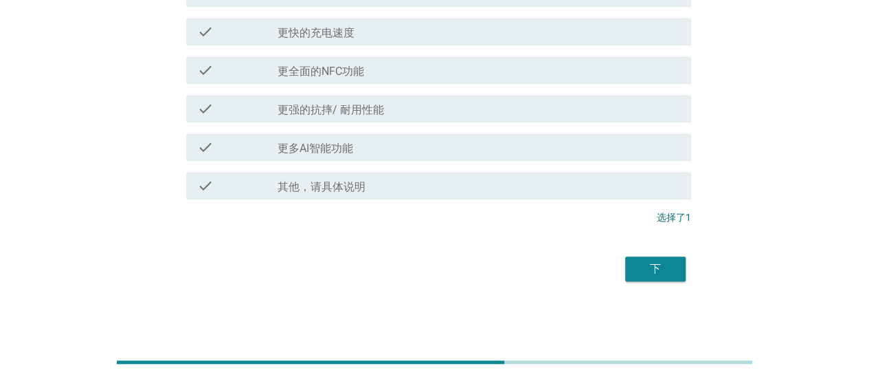
click at [662, 280] on div "下" at bounding box center [434, 268] width 513 height 33
click at [642, 273] on div "下" at bounding box center [655, 268] width 38 height 16
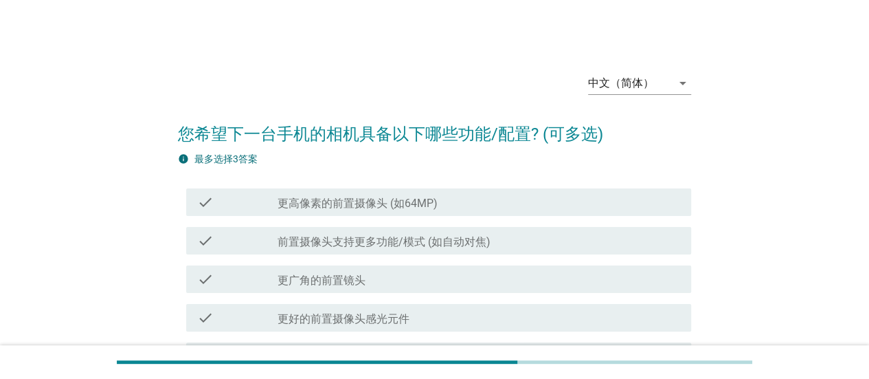
click at [436, 227] on div "check check_box_outline_blank 前置摄像头支持更多功能/模式 (如自动对焦)" at bounding box center [438, 240] width 505 height 27
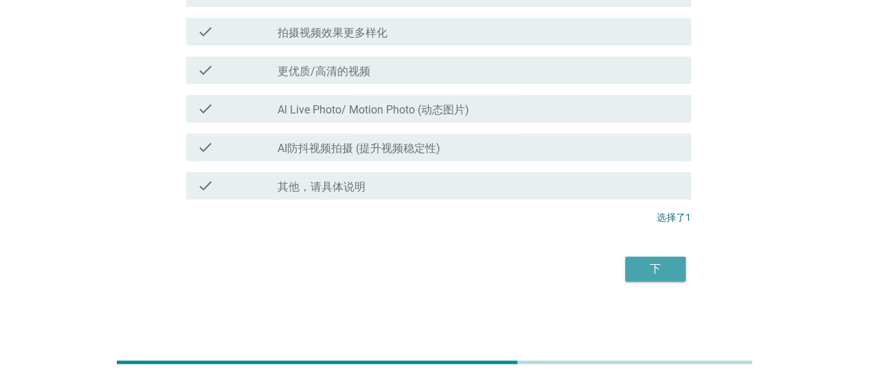
click at [671, 273] on div "下" at bounding box center [655, 268] width 38 height 16
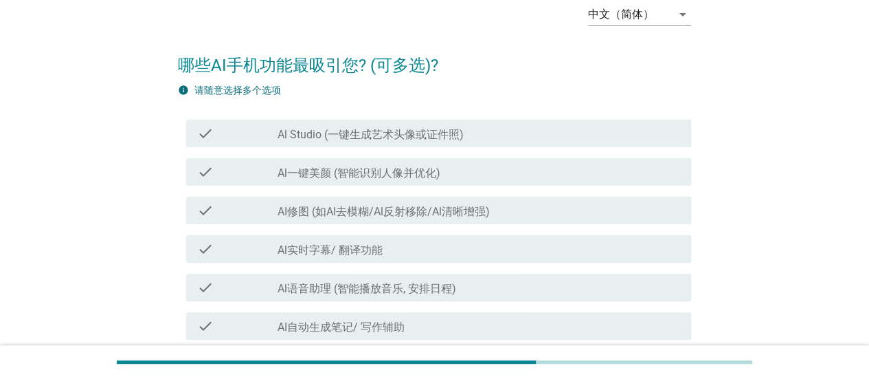
click at [466, 174] on div "check_box_outline_blank Al一键美颜 (智能识别人像并优化)" at bounding box center [479, 172] width 403 height 16
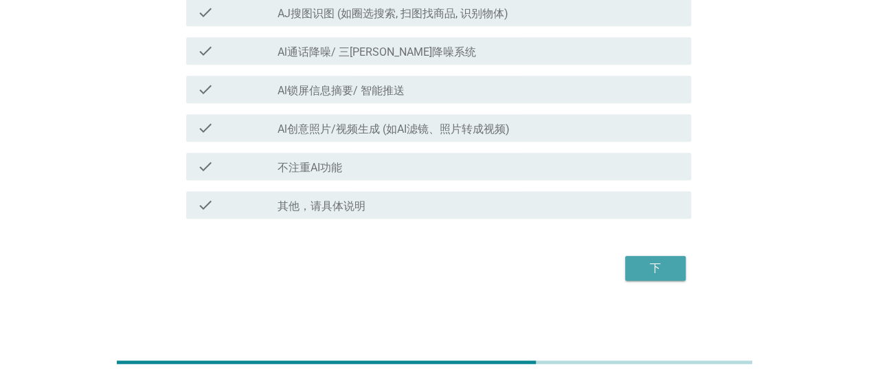
click at [664, 270] on div "下" at bounding box center [655, 268] width 38 height 16
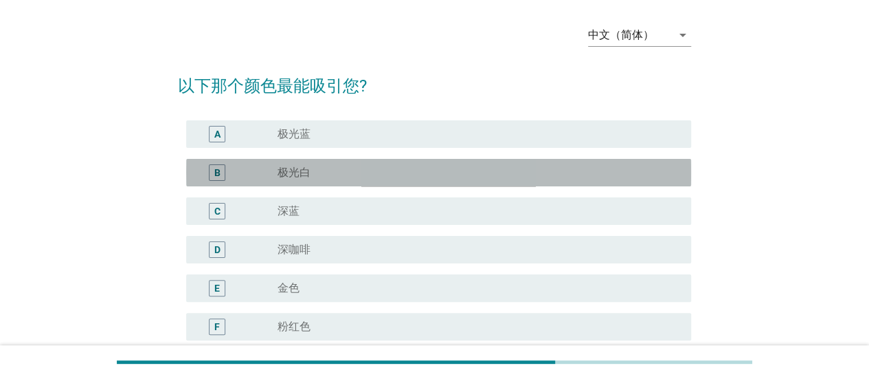
click at [461, 182] on div "B radio_button_unchecked 极光白" at bounding box center [438, 172] width 505 height 27
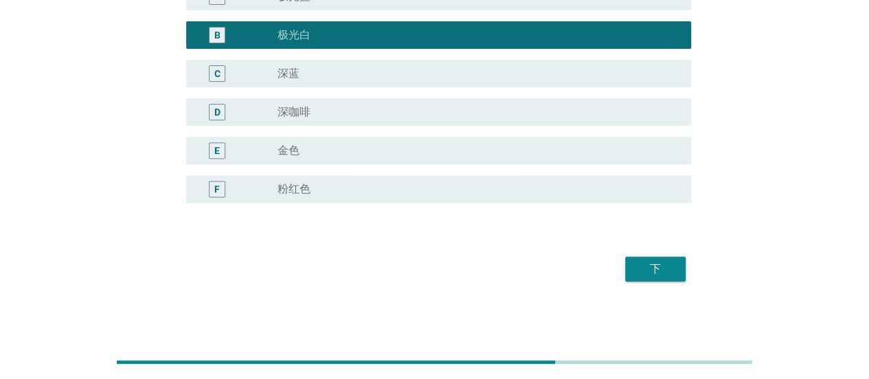
click at [661, 260] on div "下" at bounding box center [655, 268] width 38 height 16
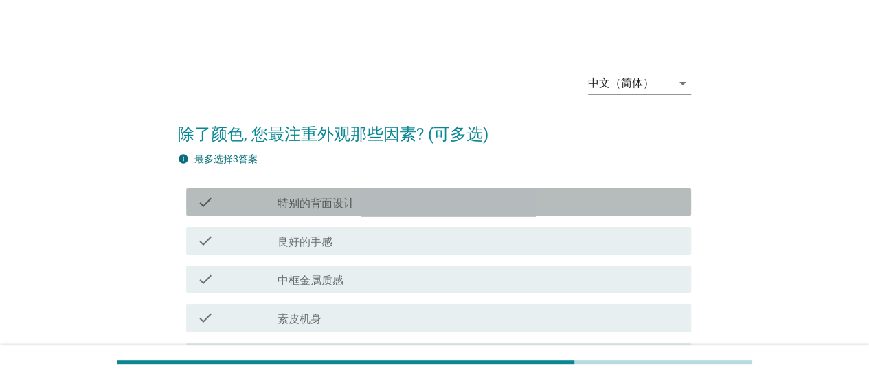
click at [464, 188] on div "check check_box_outline_blank 特别的背面设计" at bounding box center [438, 201] width 505 height 27
